Goal: Task Accomplishment & Management: Manage account settings

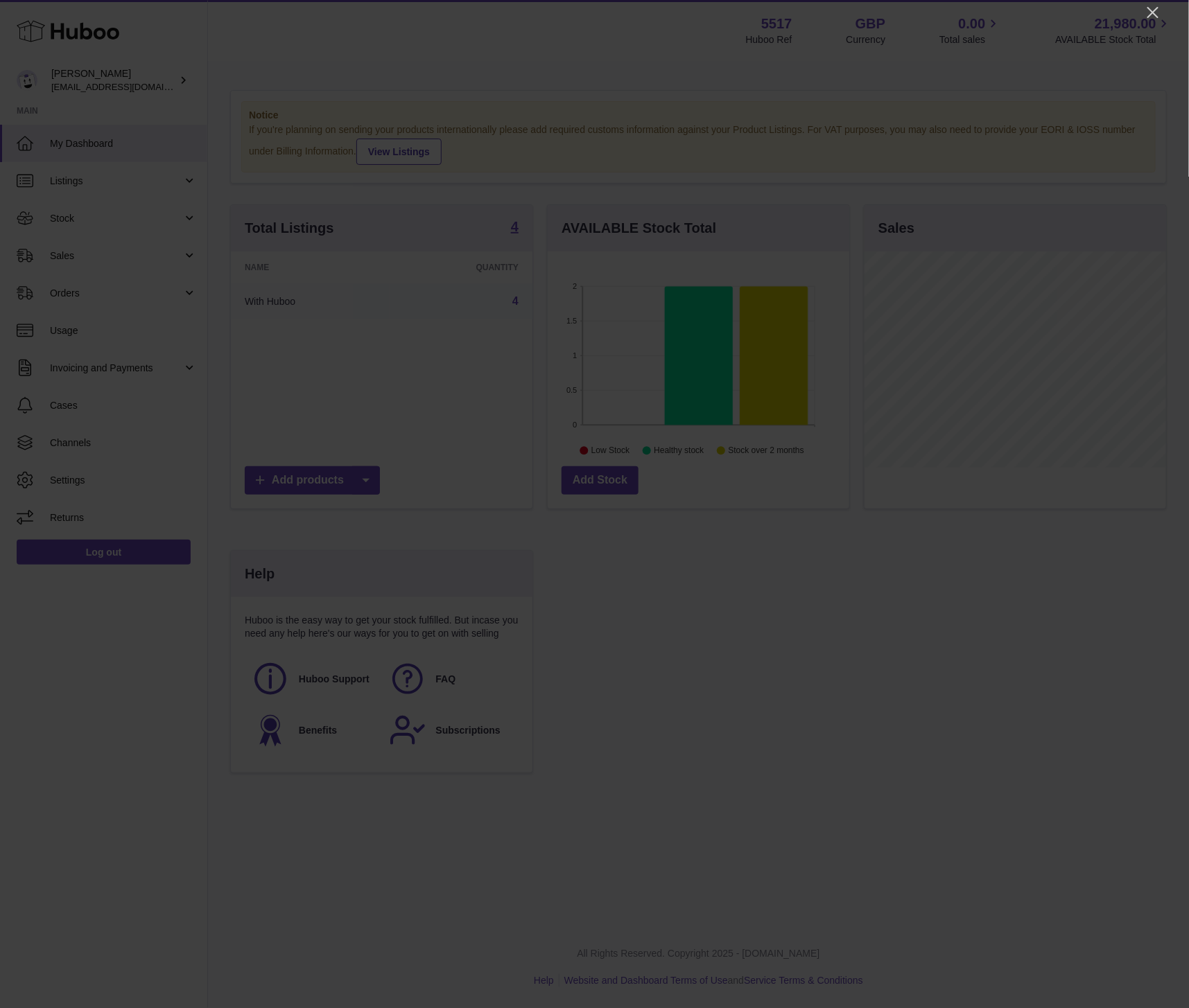
scroll to position [216, 301]
click at [1148, 10] on icon "Close" at bounding box center [1152, 12] width 17 height 17
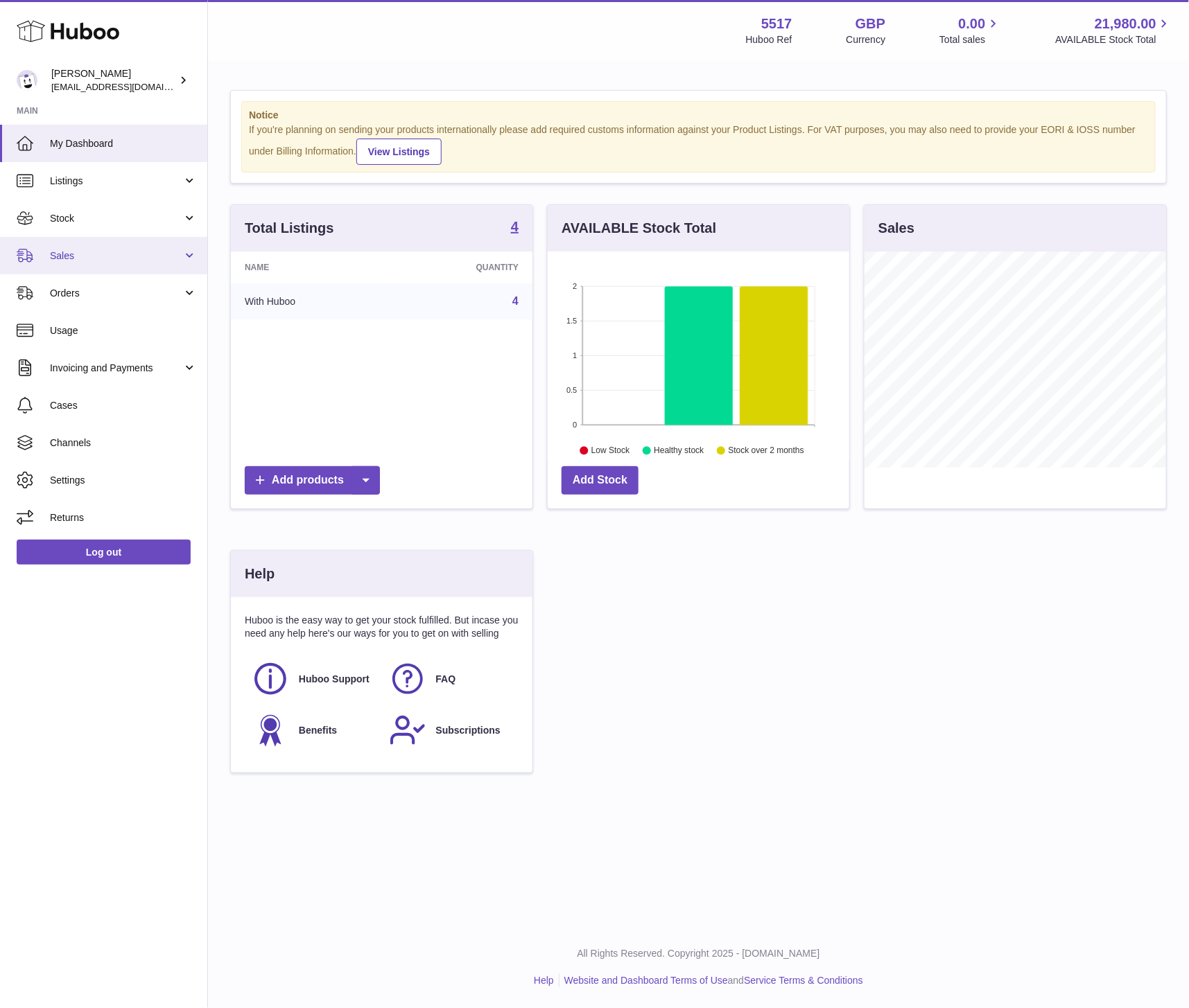
click at [58, 263] on link "Sales" at bounding box center [103, 255] width 207 height 38
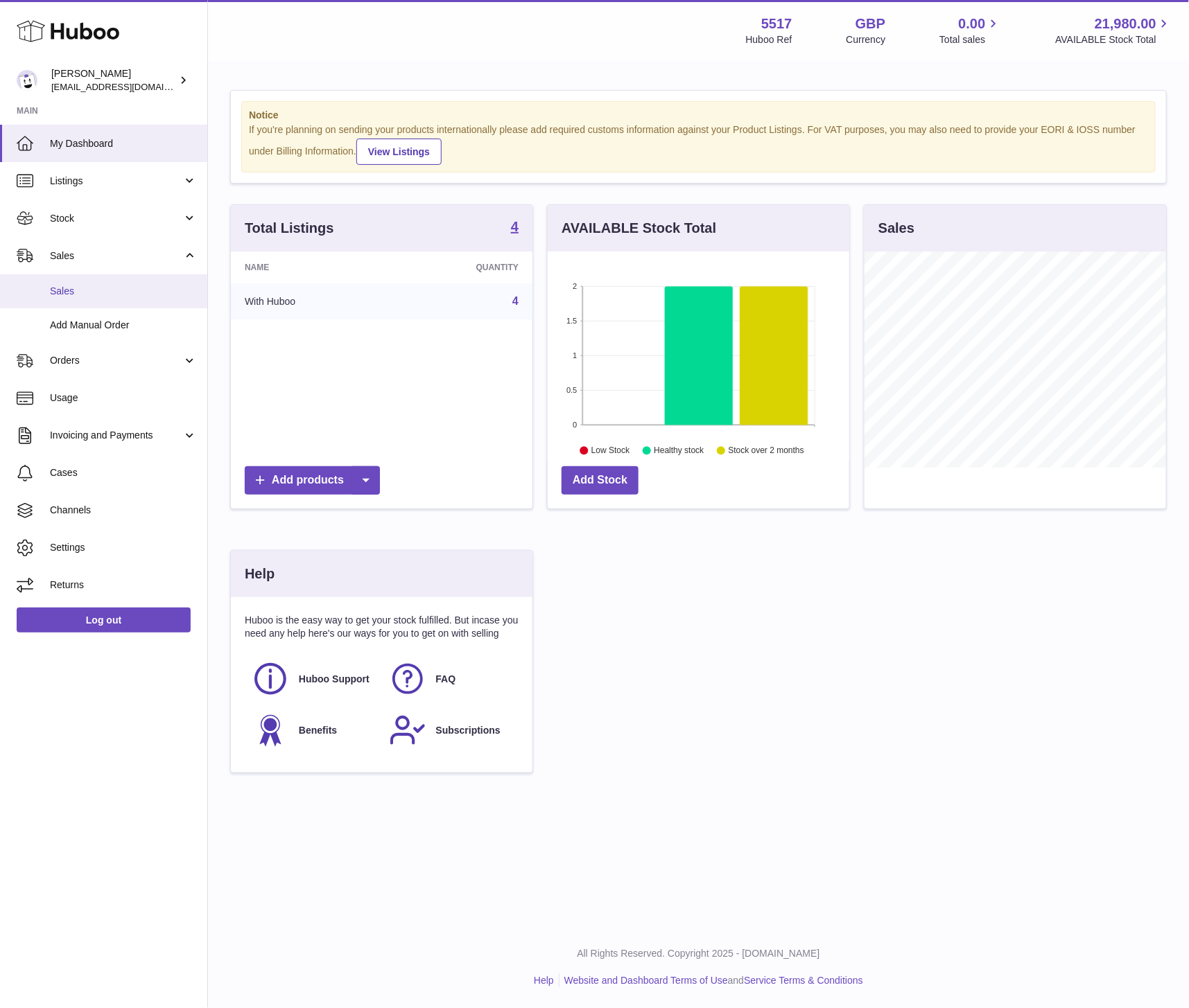
click at [63, 285] on span "Sales" at bounding box center [123, 291] width 147 height 13
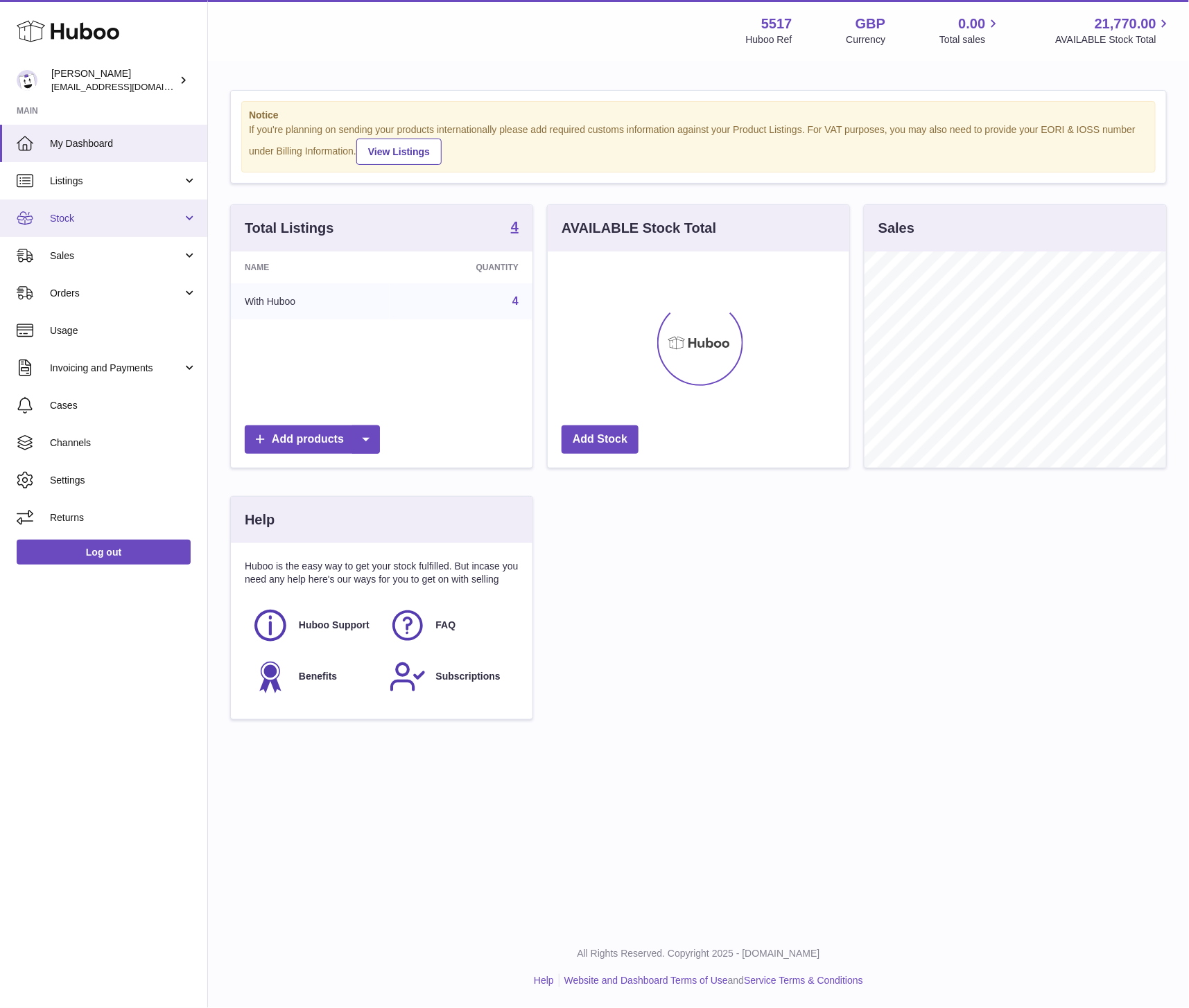
scroll to position [216, 301]
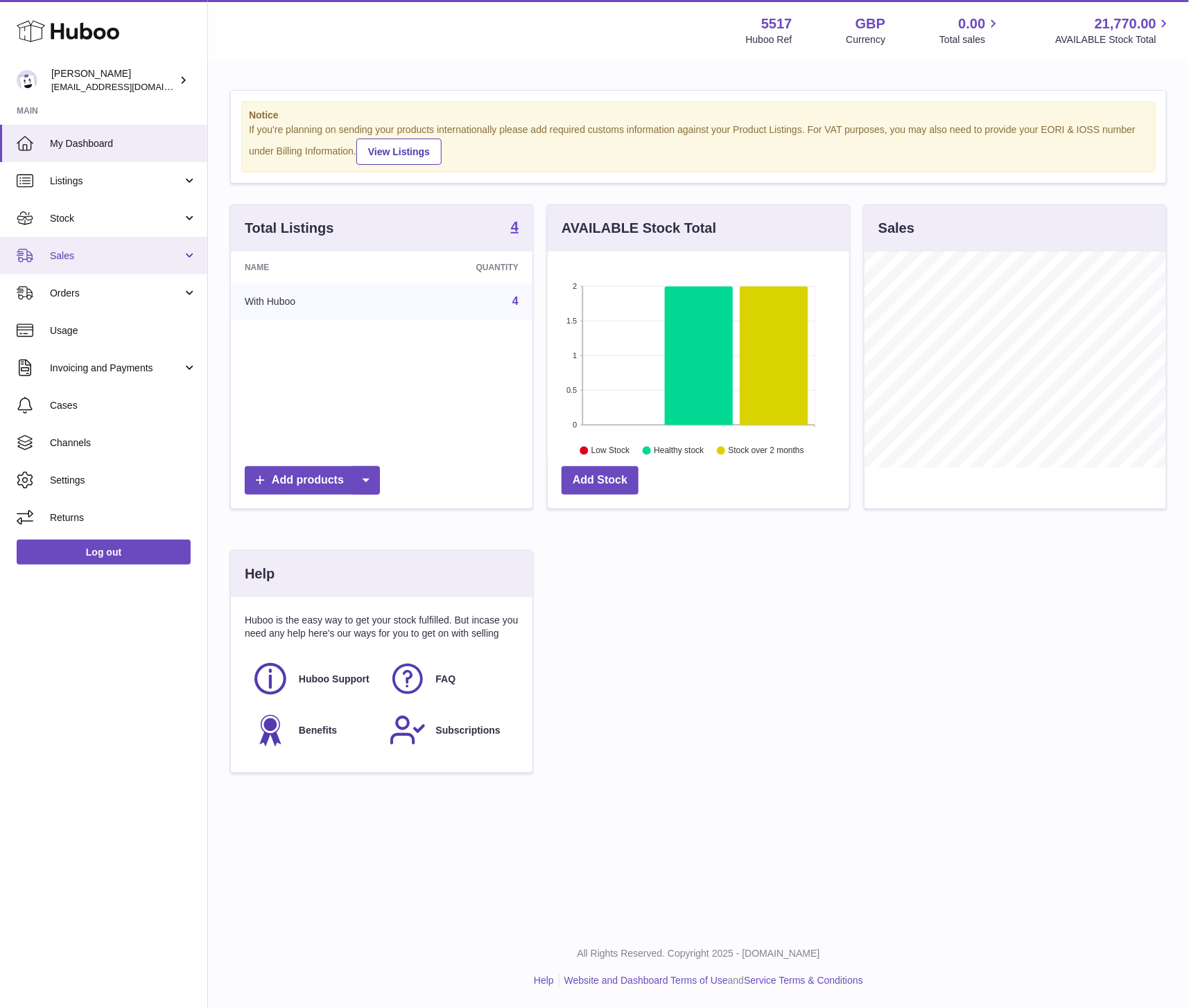
click at [71, 253] on span "Sales" at bounding box center [116, 256] width 133 height 13
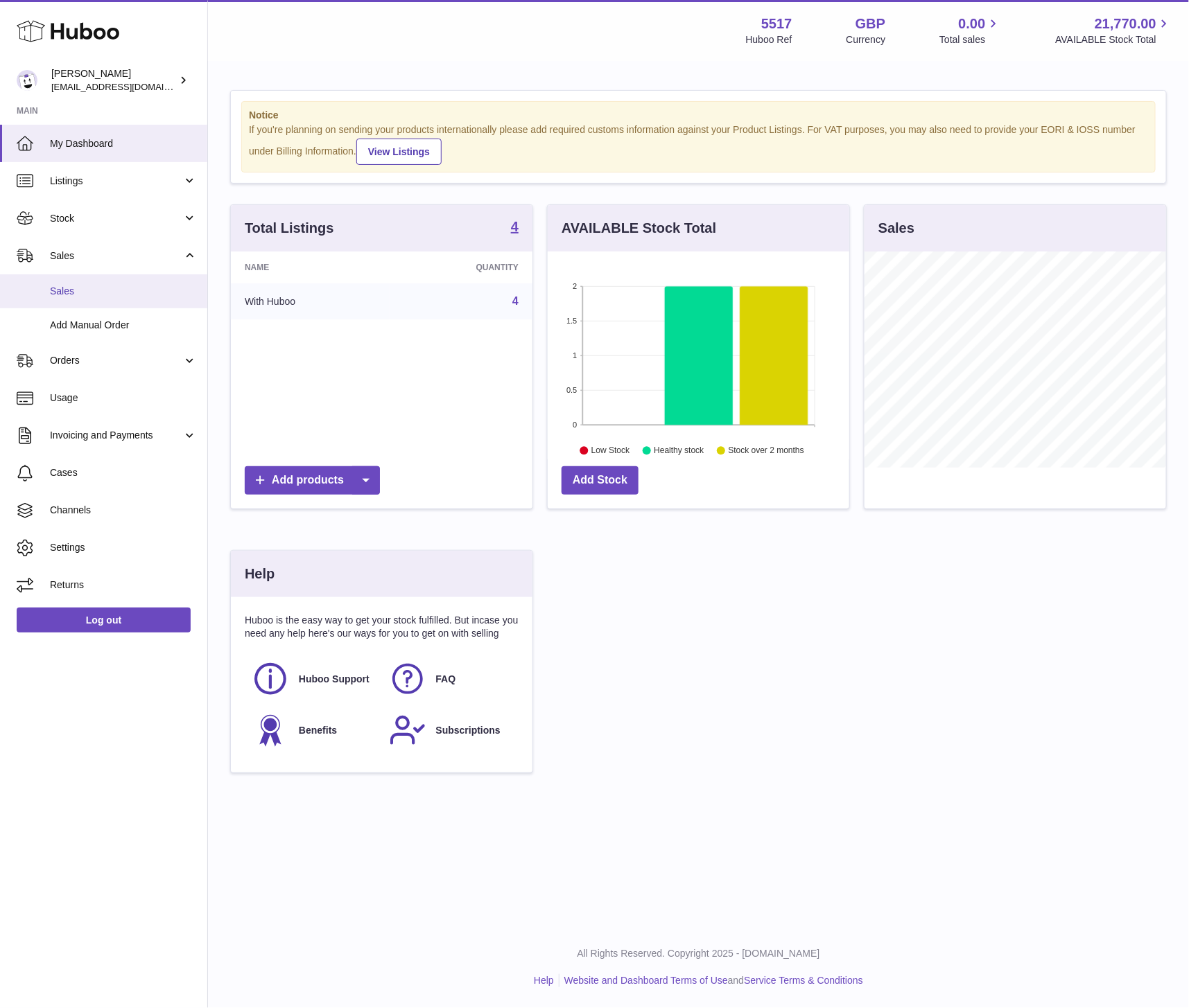
click at [65, 286] on span "Sales" at bounding box center [123, 291] width 147 height 13
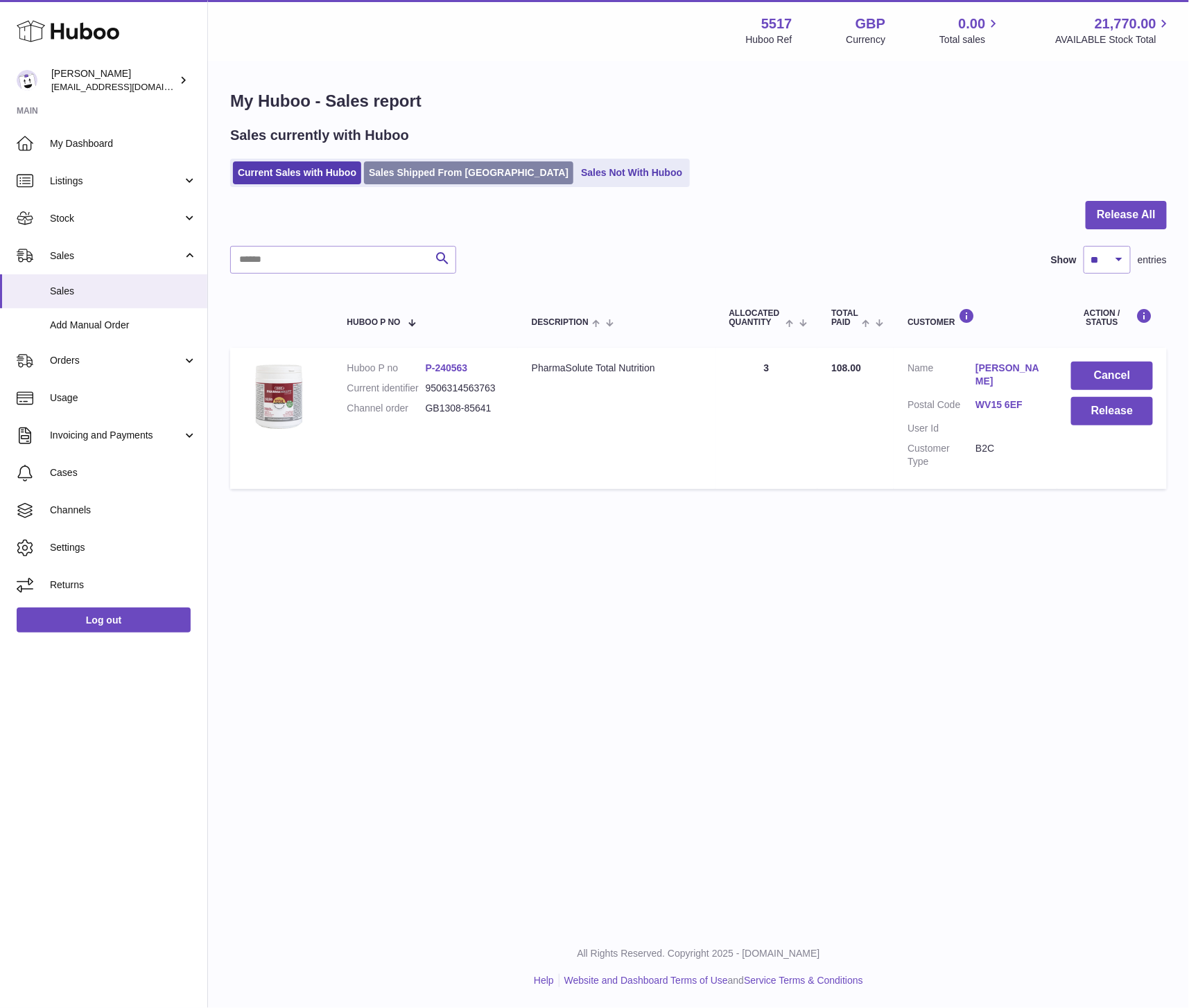
click at [424, 182] on link "Sales Shipped From [GEOGRAPHIC_DATA]" at bounding box center [469, 173] width 209 height 23
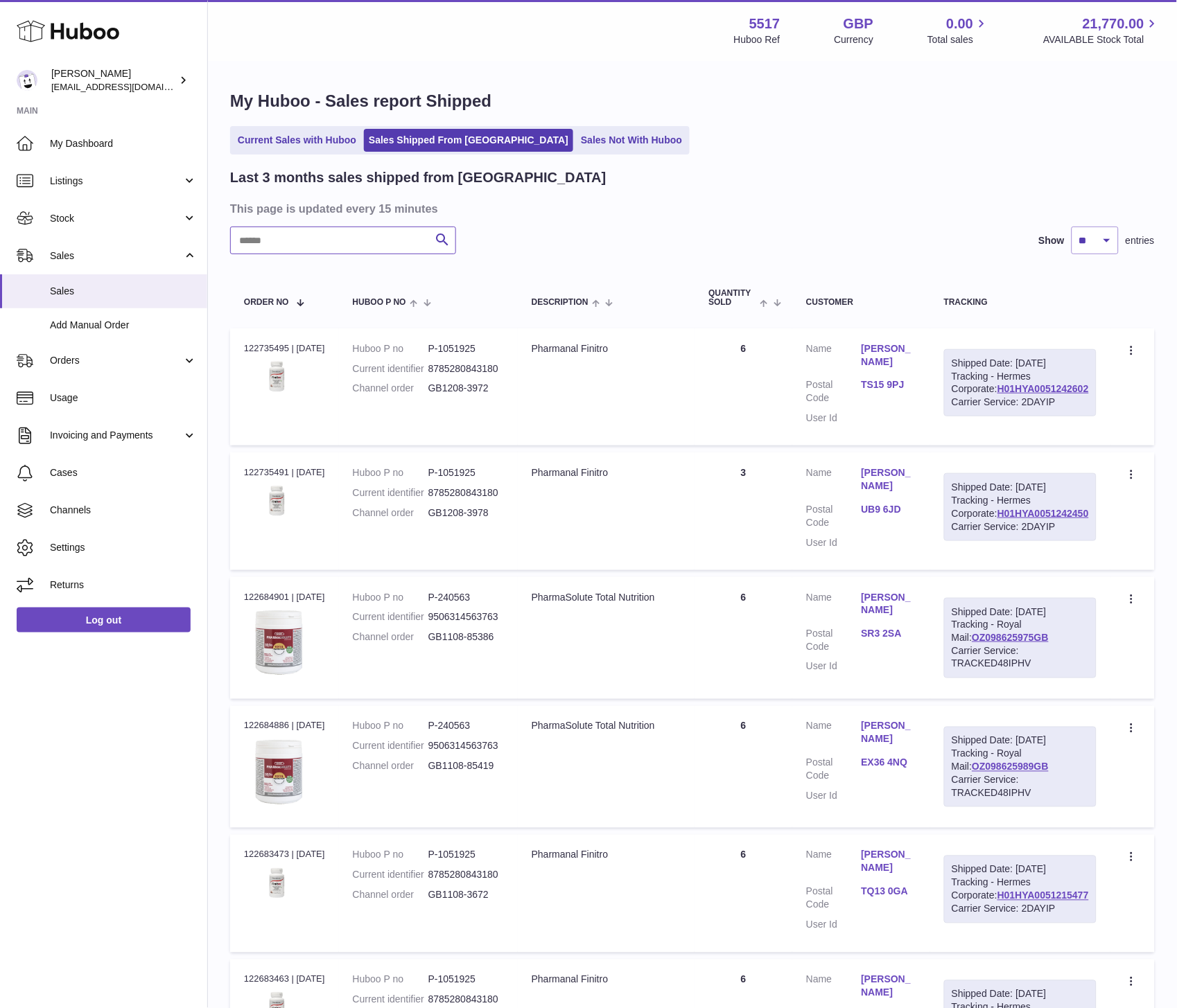
click at [336, 251] on input "text" at bounding box center [343, 240] width 226 height 28
paste input "**********"
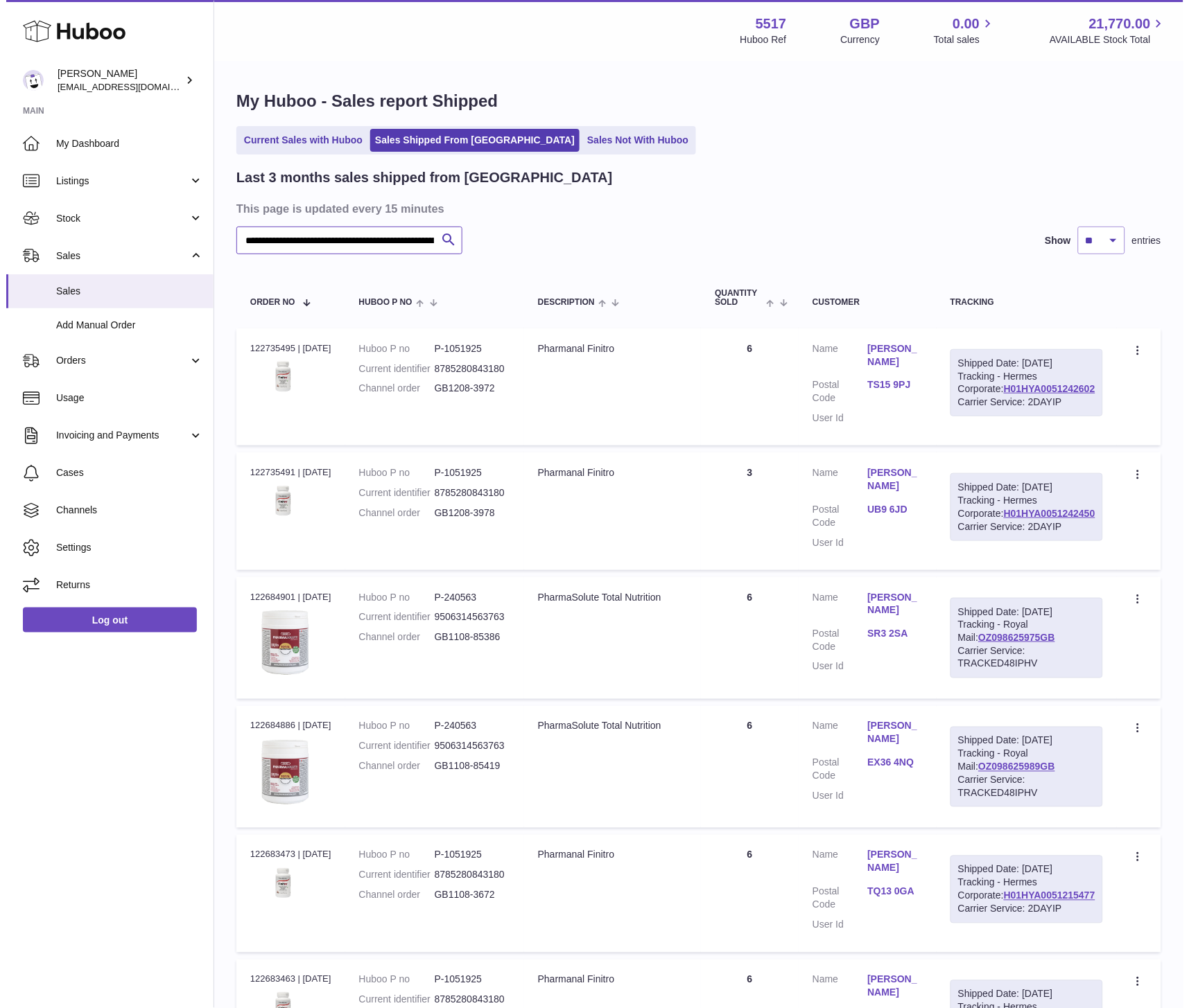
scroll to position [0, 99]
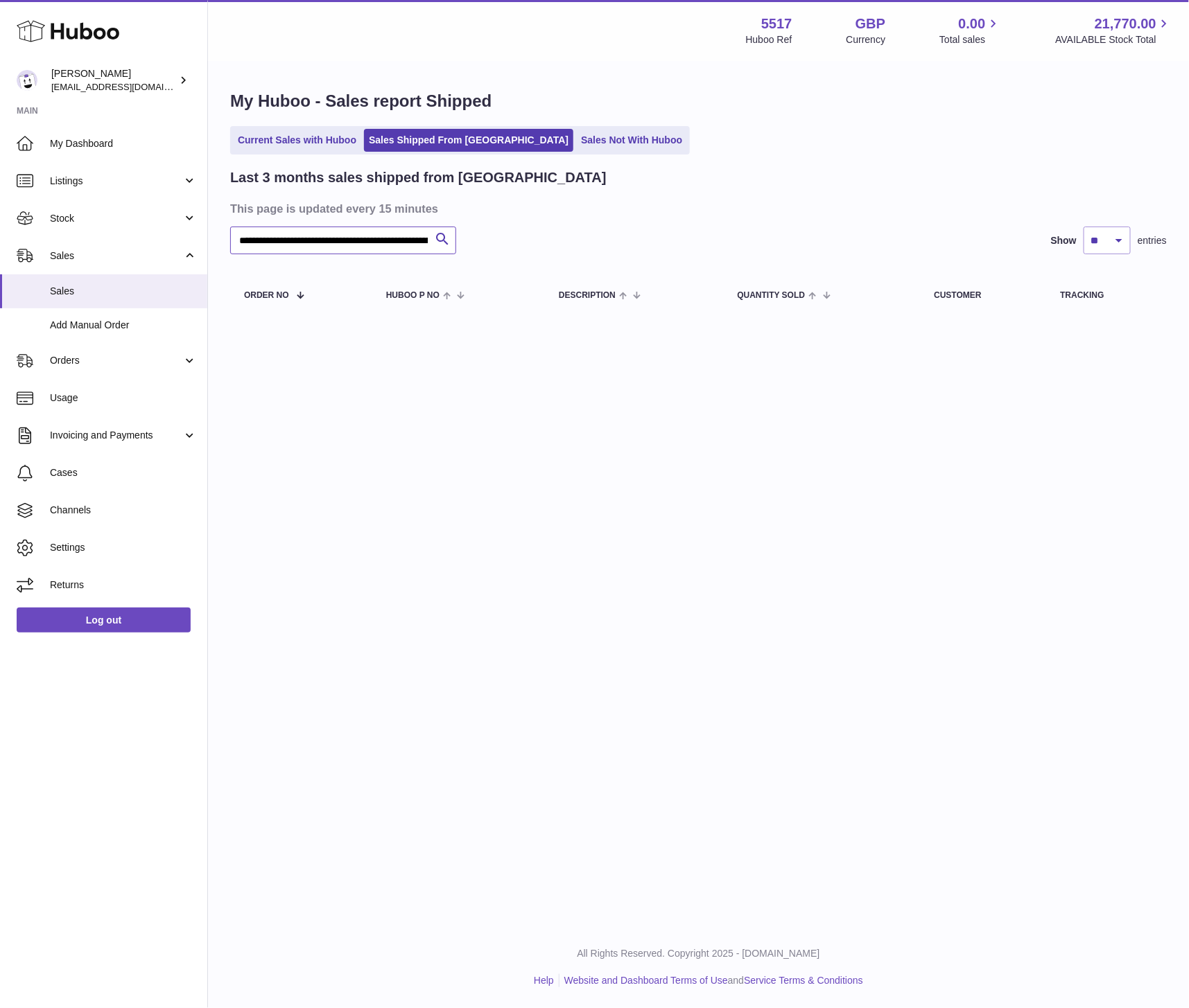
click at [298, 242] on input "**********" at bounding box center [343, 240] width 226 height 28
paste input "text"
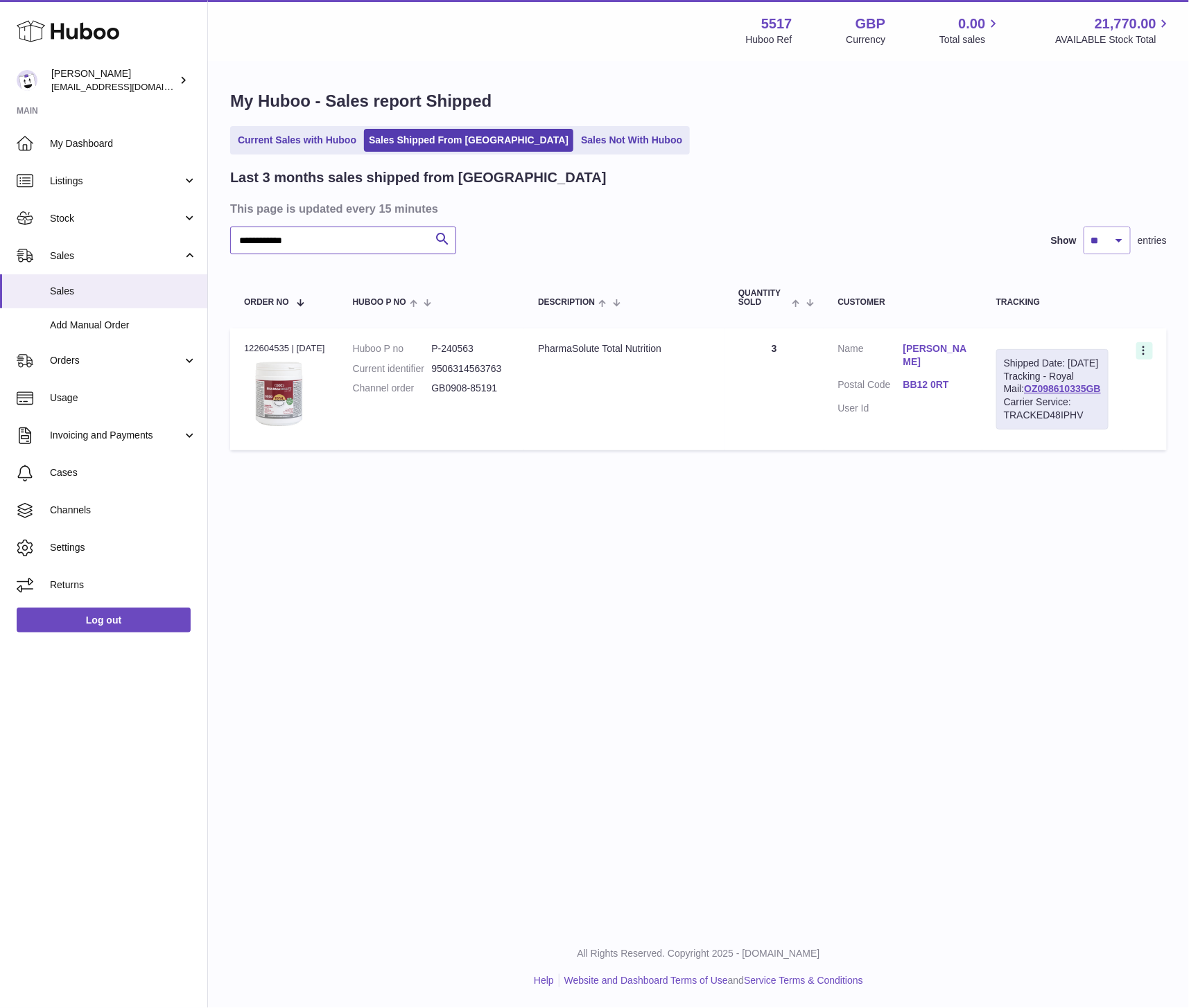
type input "**********"
click at [1145, 348] on icon at bounding box center [1145, 352] width 16 height 14
click at [1055, 410] on li "Duplicate Order" at bounding box center [1083, 411] width 138 height 30
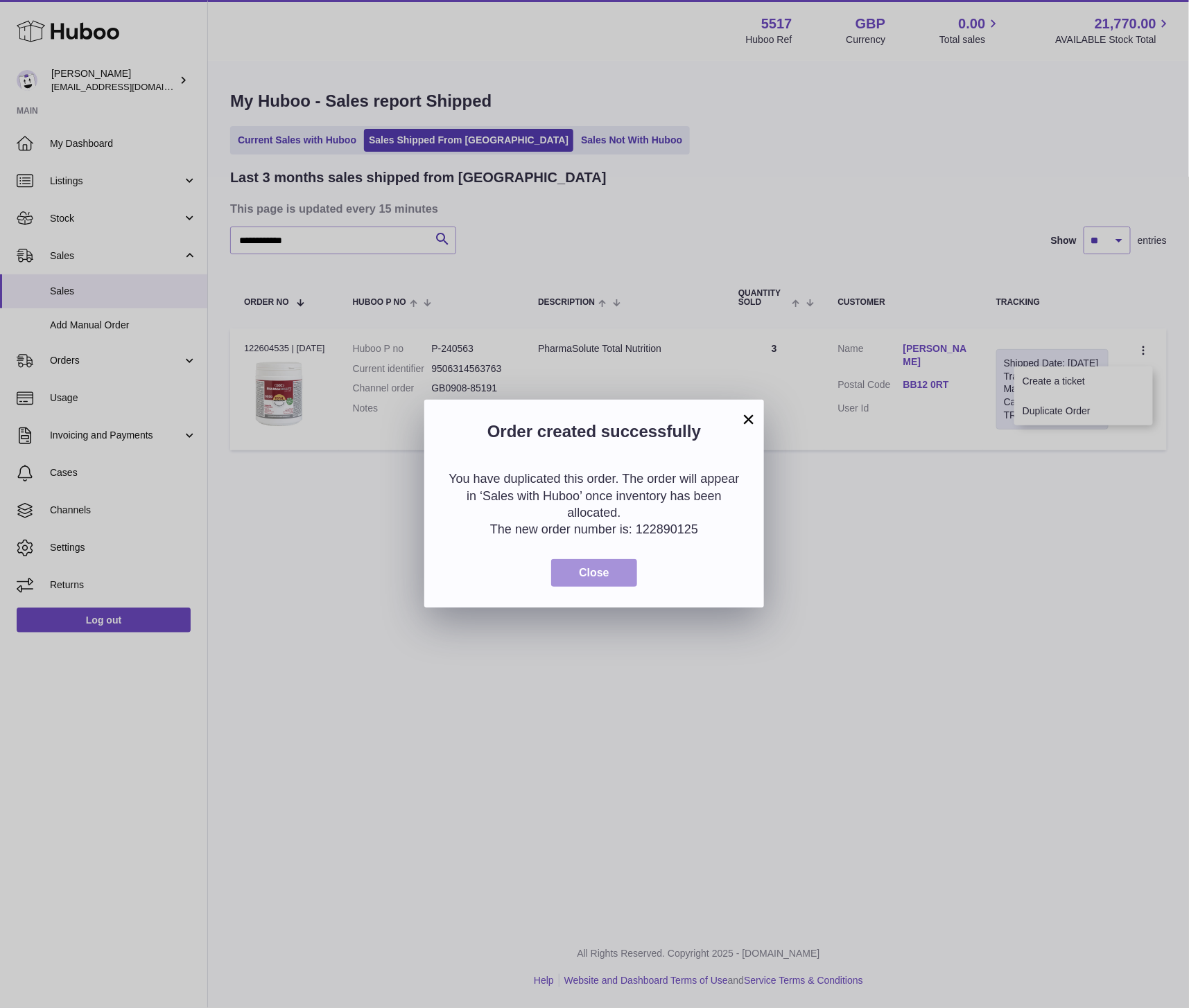
click at [597, 571] on span "Close" at bounding box center [594, 572] width 30 height 12
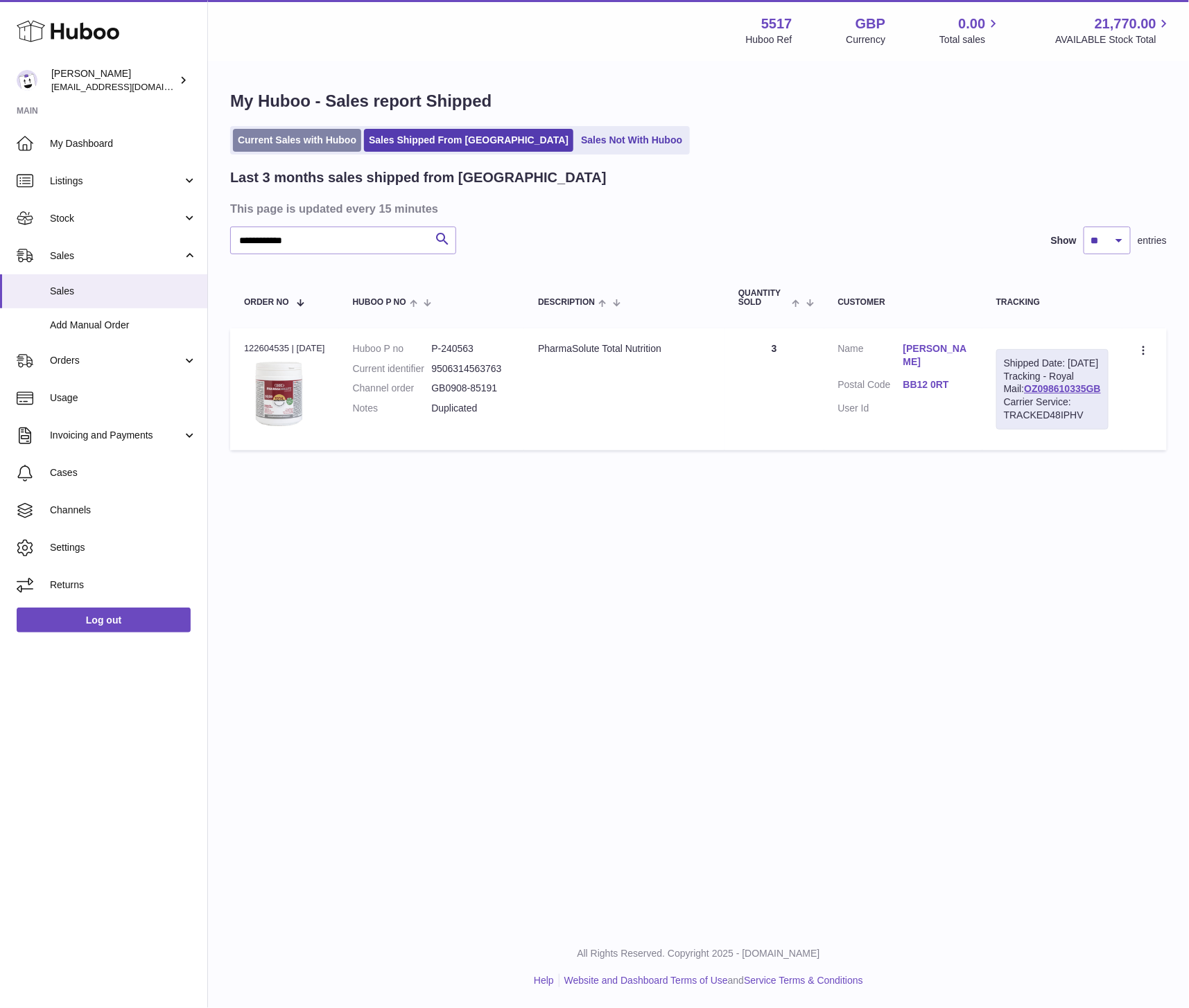
click at [295, 151] on link "Current Sales with Huboo" at bounding box center [297, 140] width 128 height 23
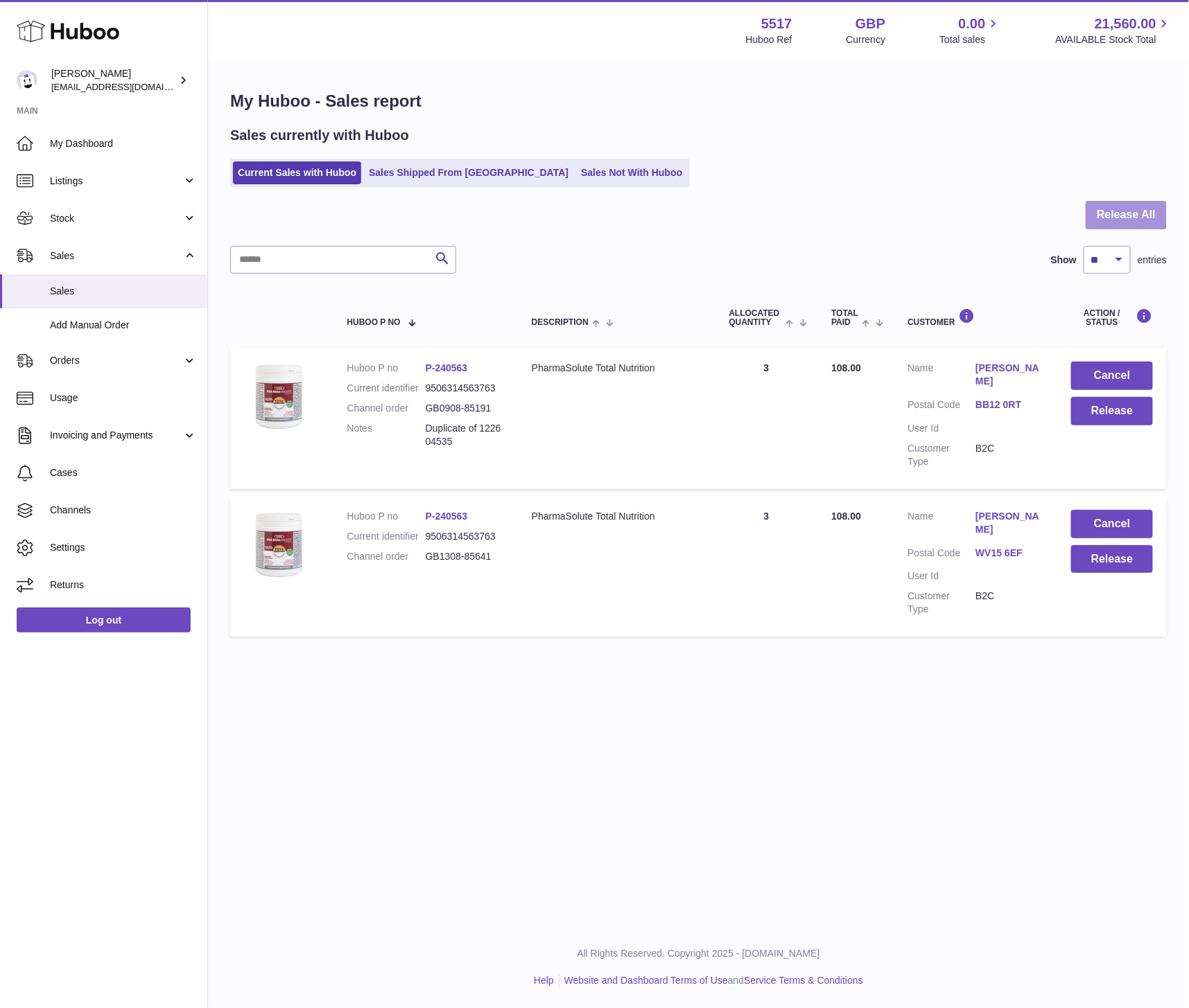
click at [1133, 217] on button "Release All" at bounding box center [1126, 215] width 81 height 29
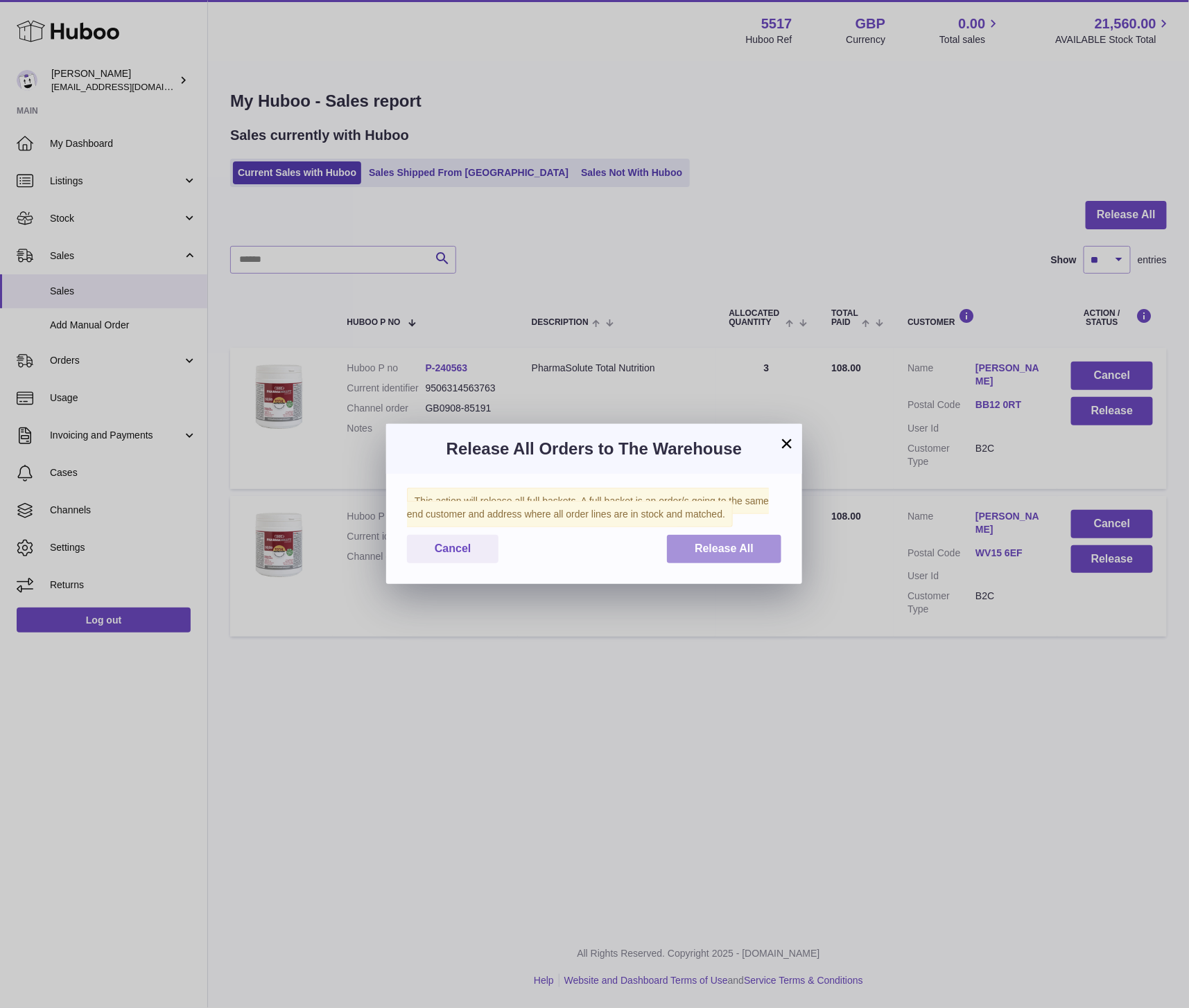
click at [711, 550] on span "Release All" at bounding box center [724, 548] width 59 height 12
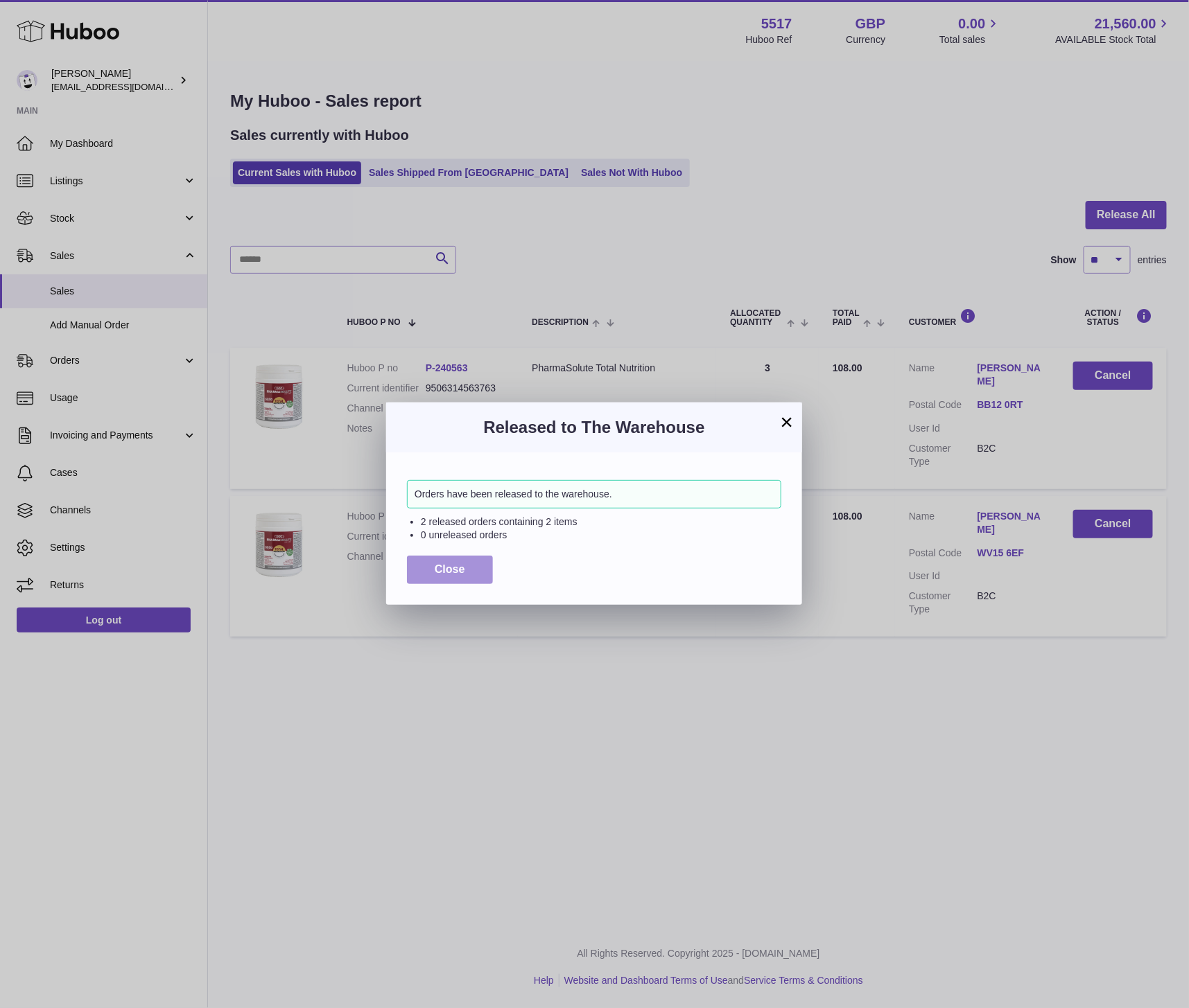
click at [444, 576] on span "Close" at bounding box center [450, 569] width 30 height 12
